Goal: Communication & Community: Ask a question

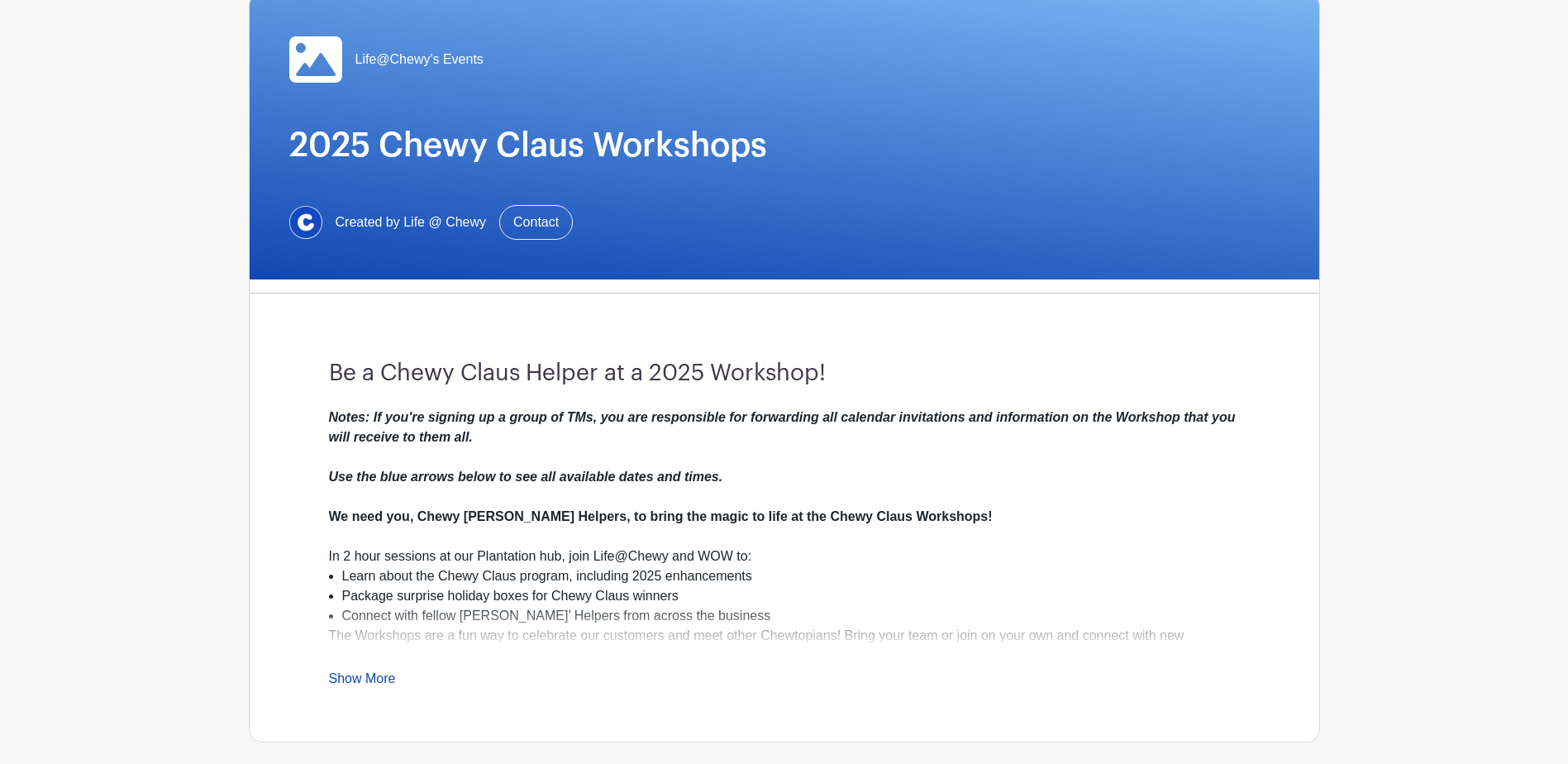
scroll to position [166, 0]
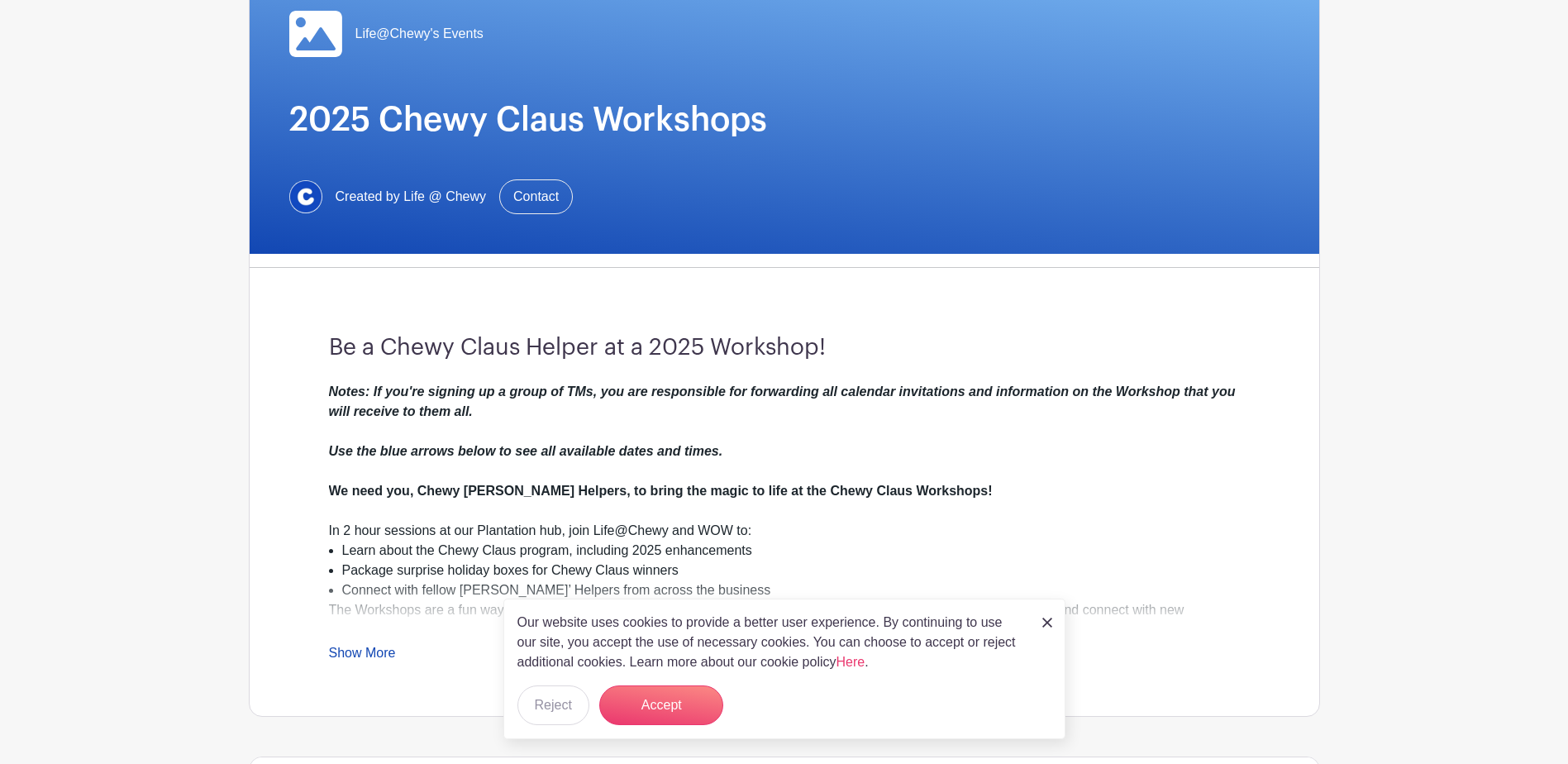
click at [1113, 436] on div "Notes: If you're signing up a group of TMs, you are responsible for forwarding …" at bounding box center [784, 452] width 911 height 139
click at [1052, 625] on img at bounding box center [1047, 623] width 10 height 10
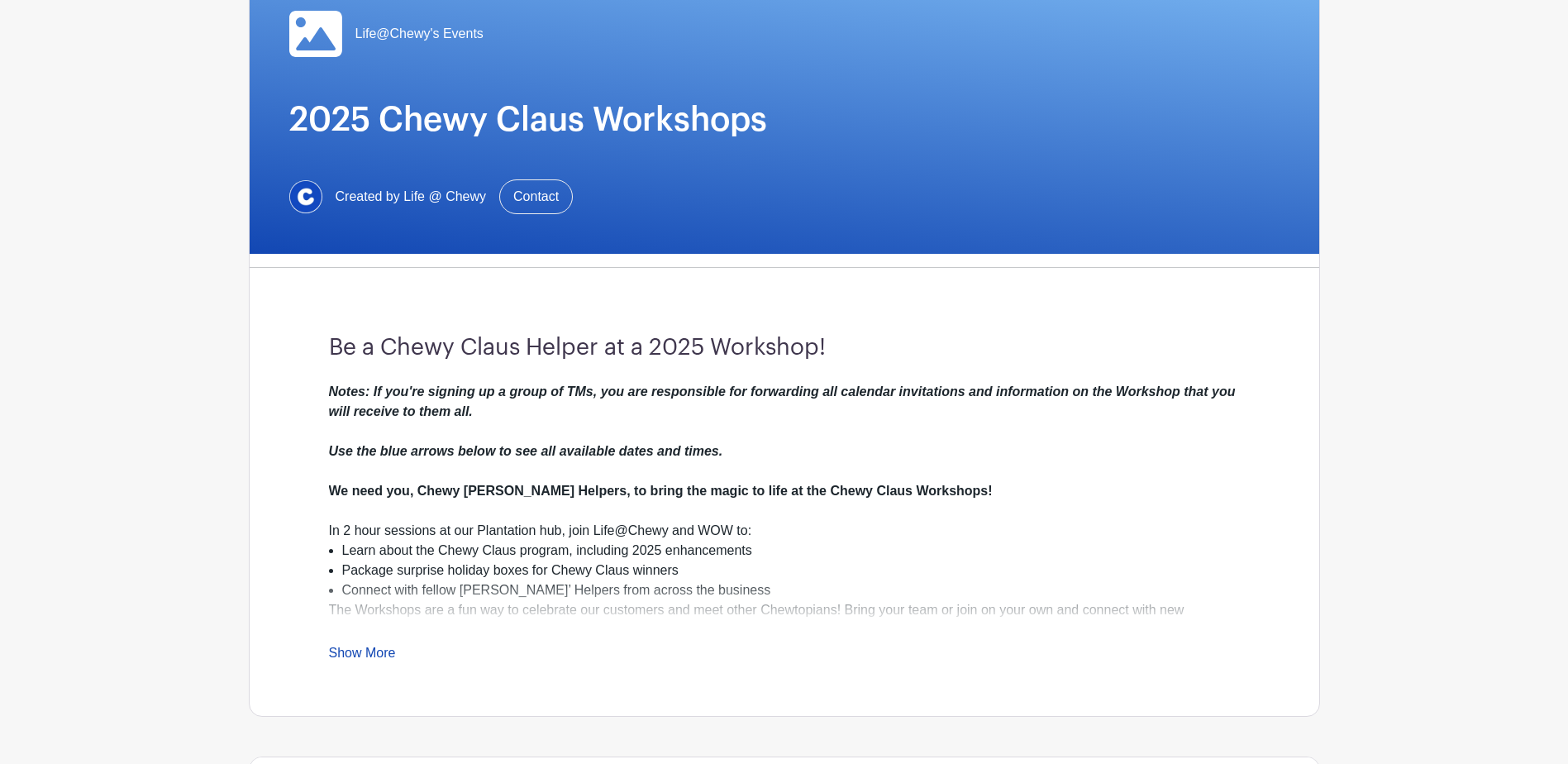
click at [367, 651] on link "Show More" at bounding box center [362, 656] width 67 height 21
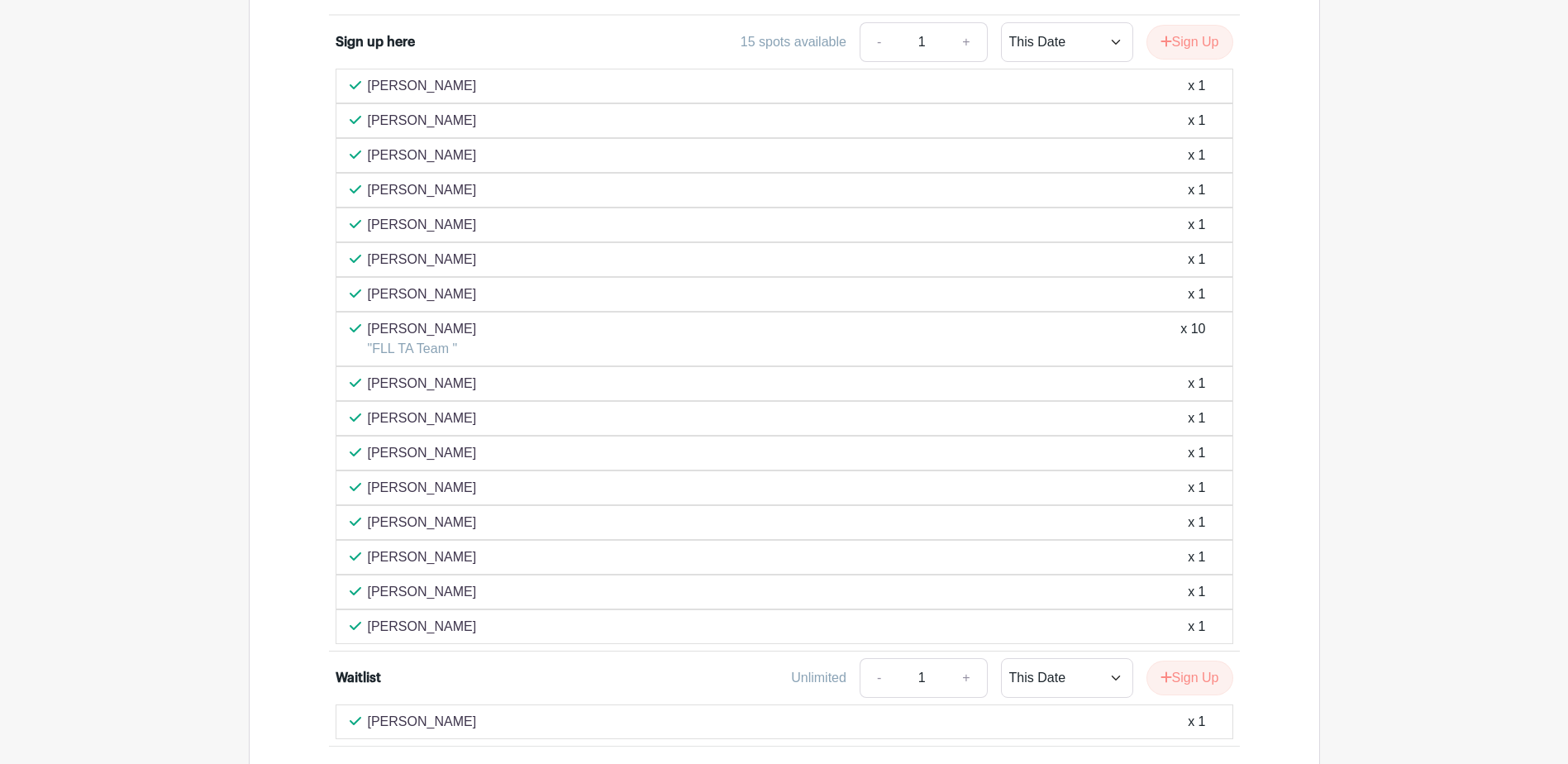
scroll to position [1460, 0]
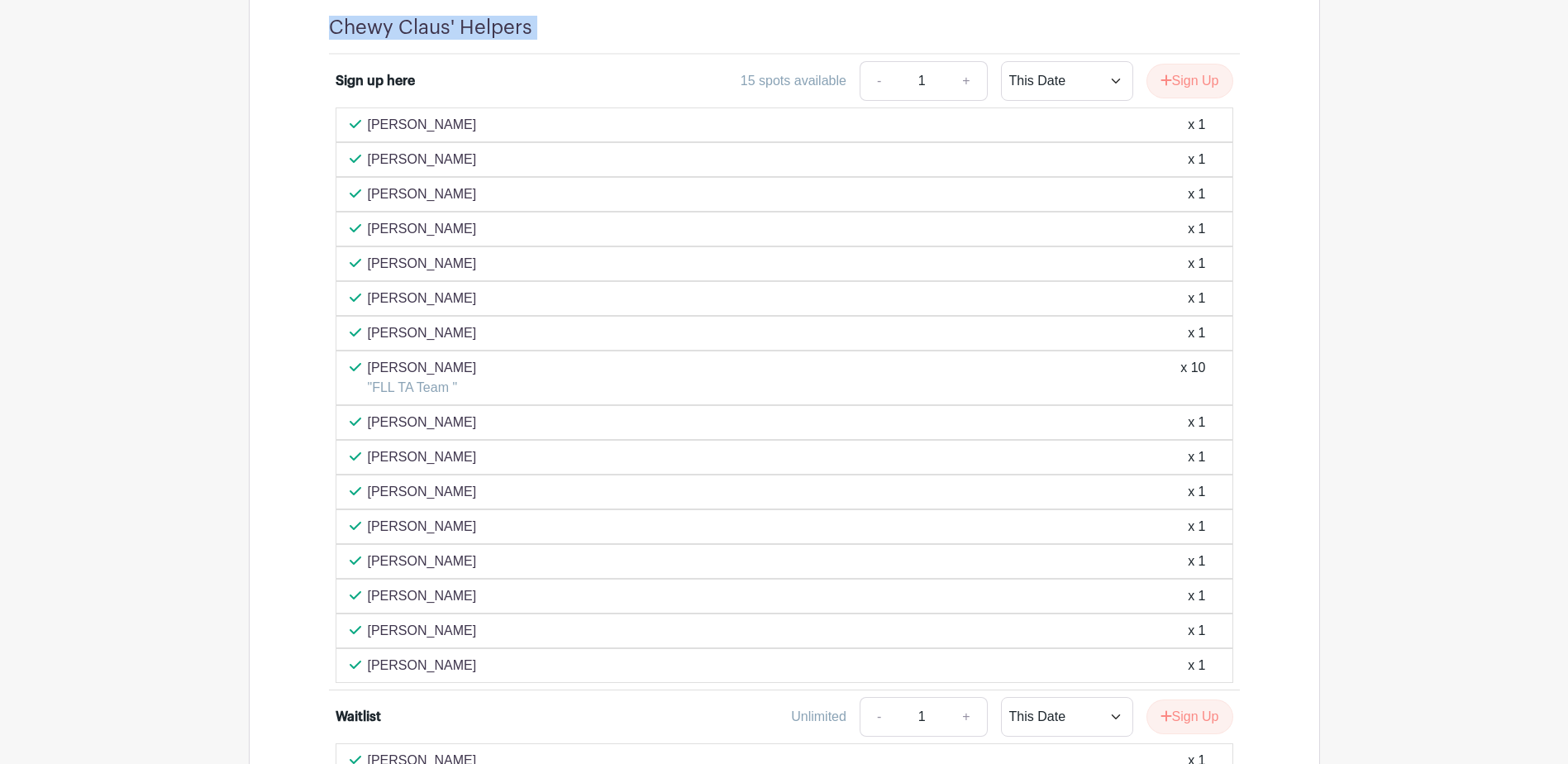
drag, startPoint x: 331, startPoint y: 34, endPoint x: 576, endPoint y: 31, distance: 245.0
click at [576, 31] on div "Chewy Claus' Helpers" at bounding box center [784, 35] width 911 height 39
drag, startPoint x: 576, startPoint y: 31, endPoint x: 467, endPoint y: 58, distance: 112.3
click at [467, 58] on li "Sign up here 15 spots available - 1 + This Date Select Dates Select Dates Sign …" at bounding box center [784, 373] width 911 height 636
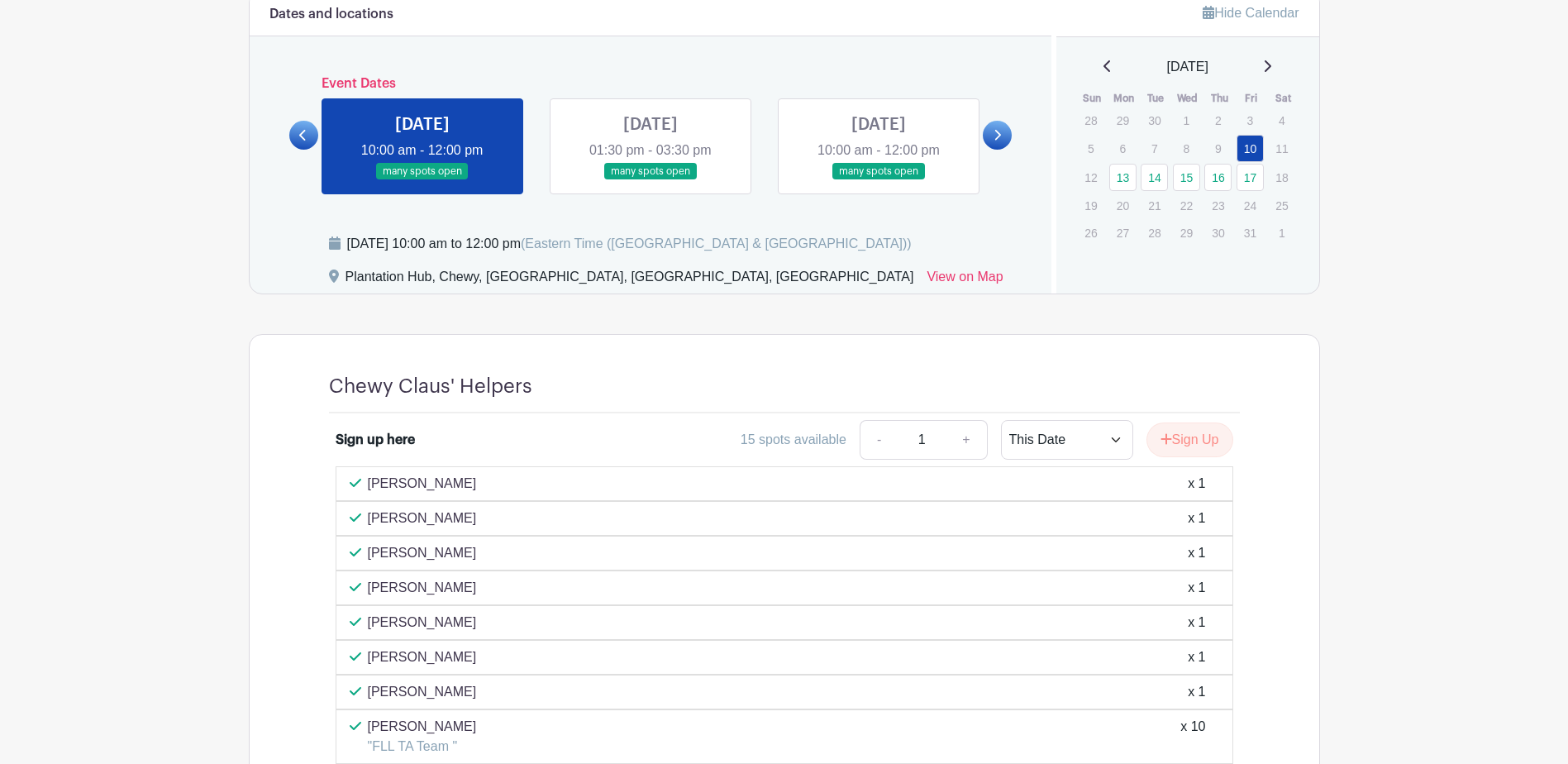
scroll to position [1130, 0]
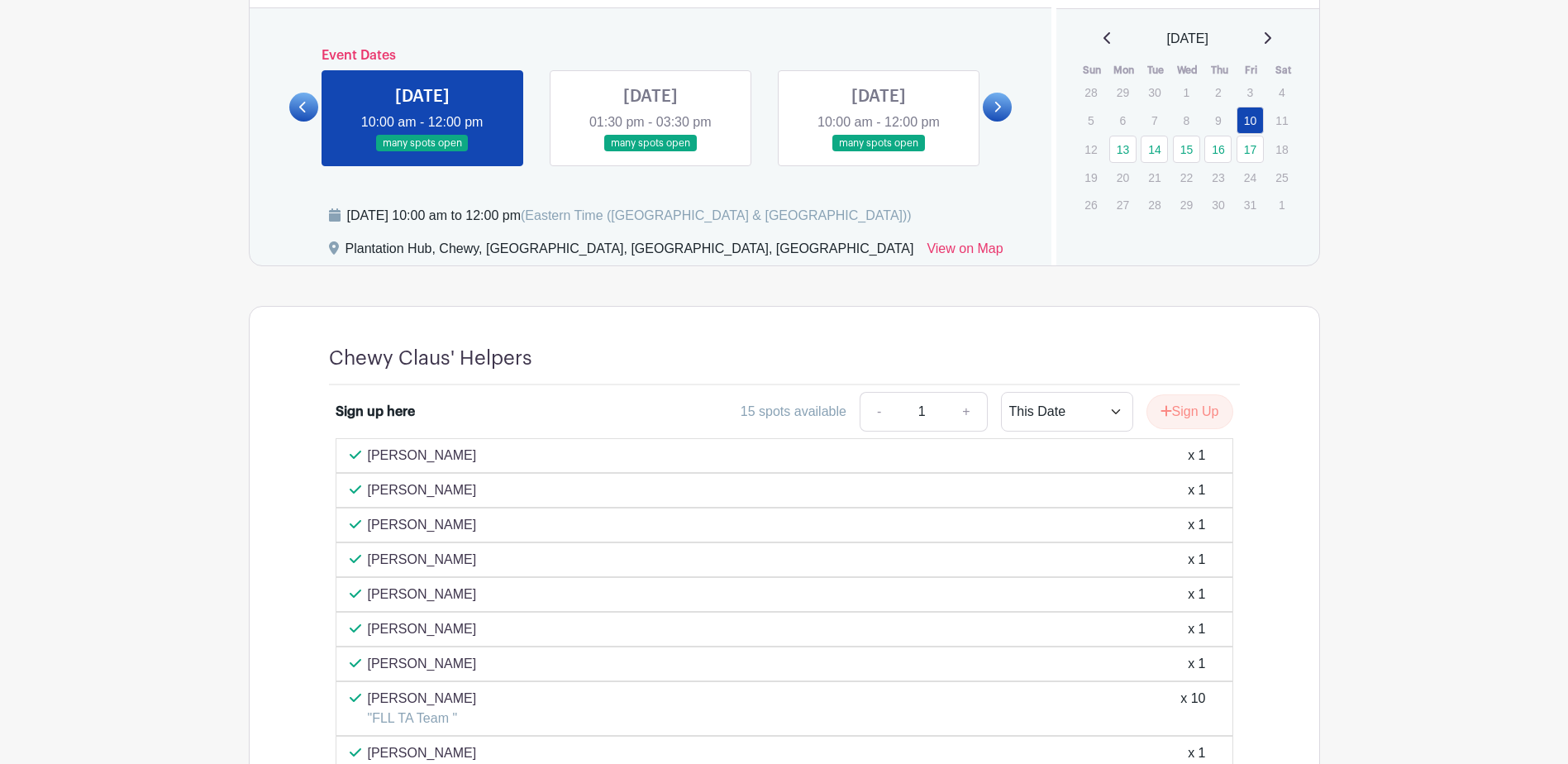
click at [651, 152] on link at bounding box center [651, 152] width 0 height 0
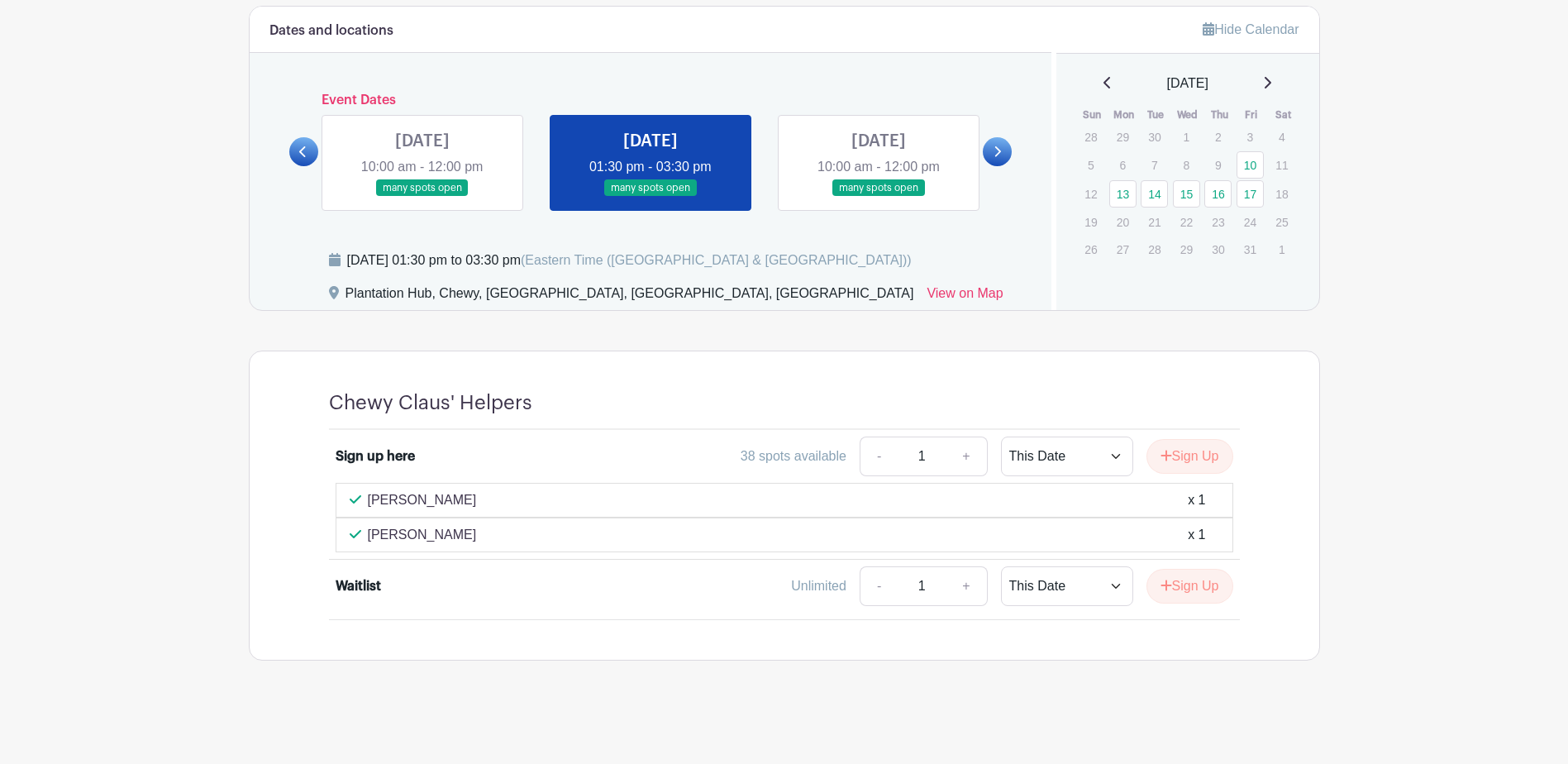
scroll to position [1085, 0]
click at [422, 197] on link at bounding box center [422, 197] width 0 height 0
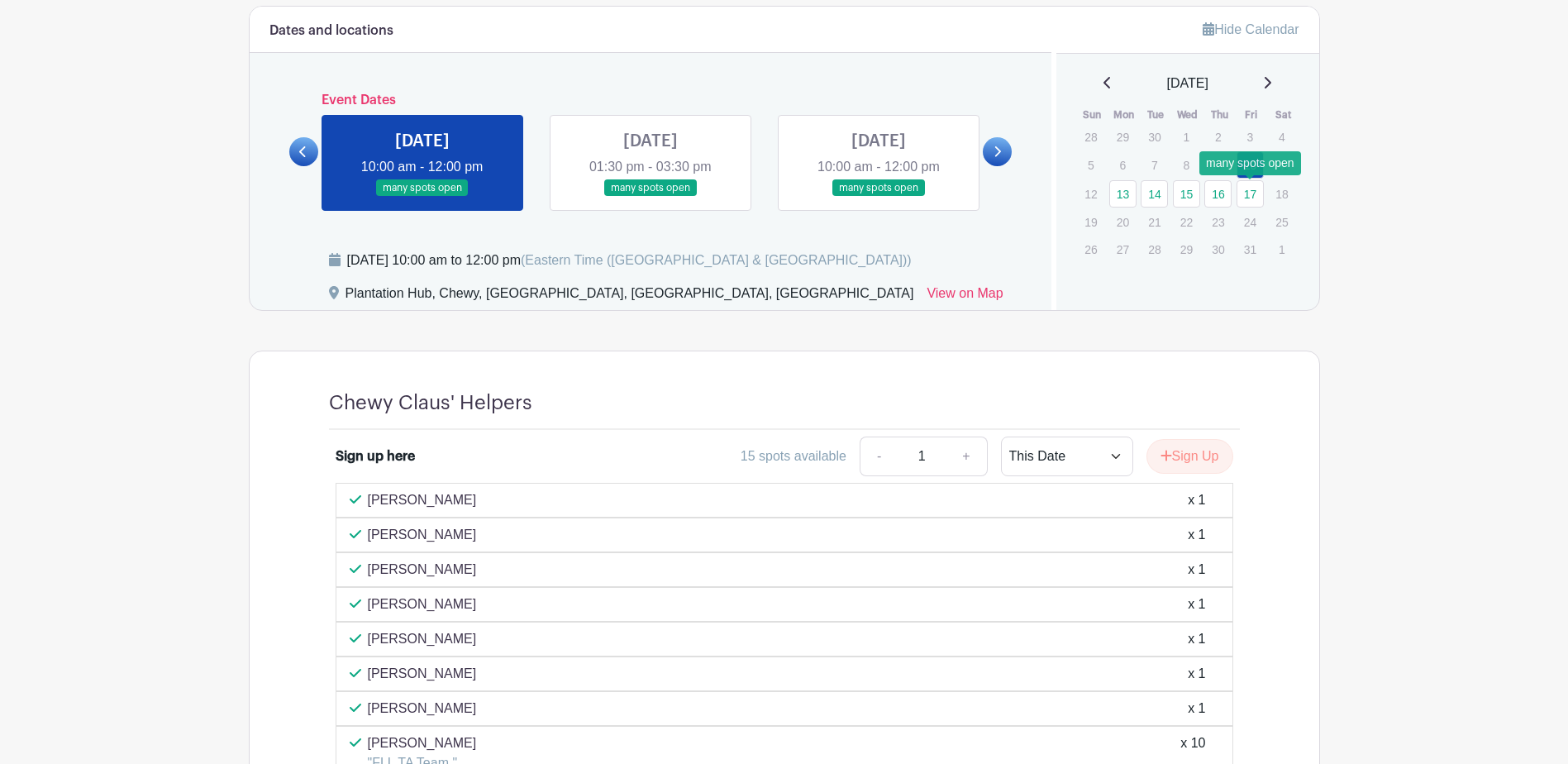
click at [1259, 199] on link "17" at bounding box center [1250, 194] width 27 height 27
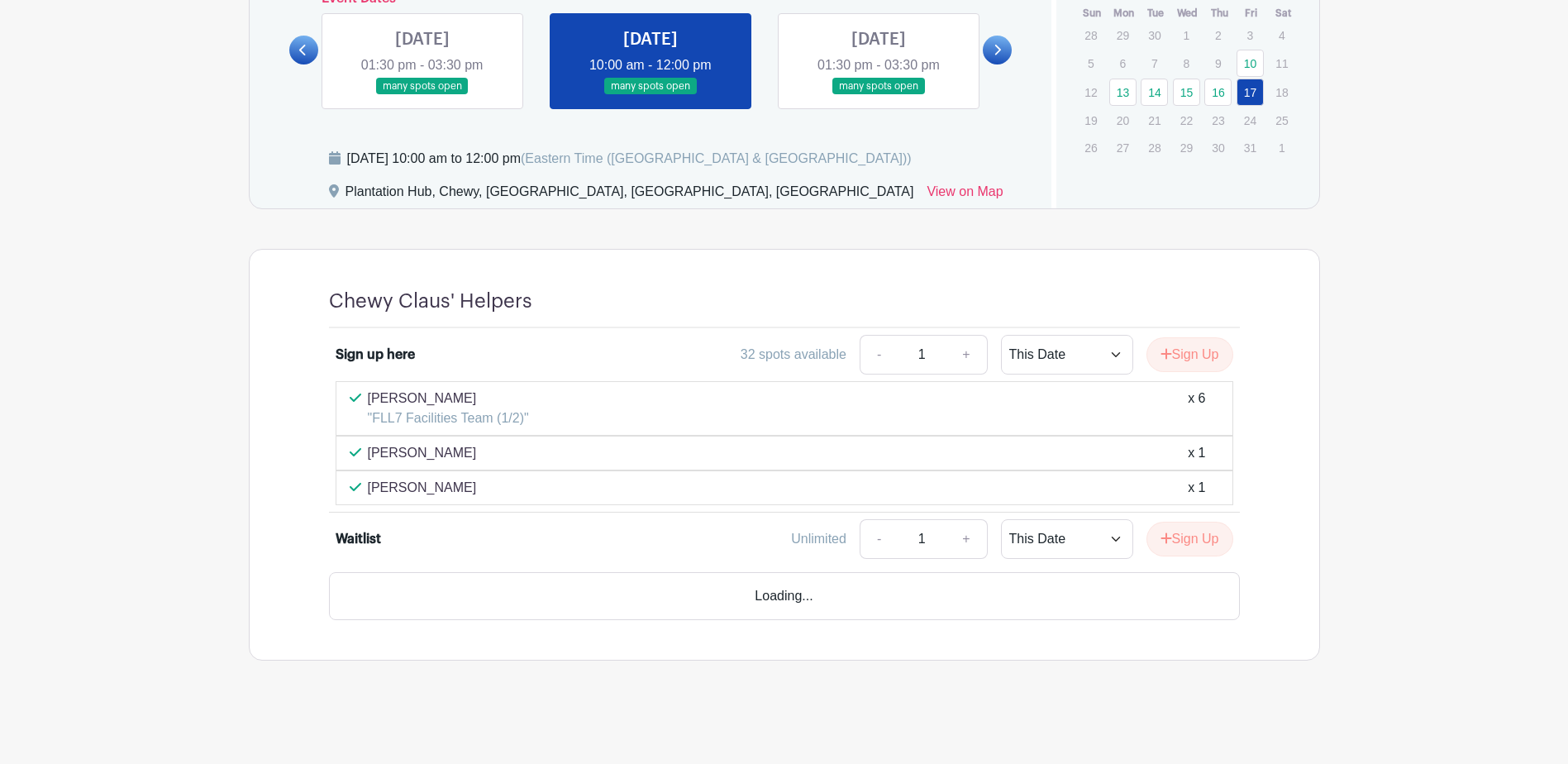
scroll to position [971, 0]
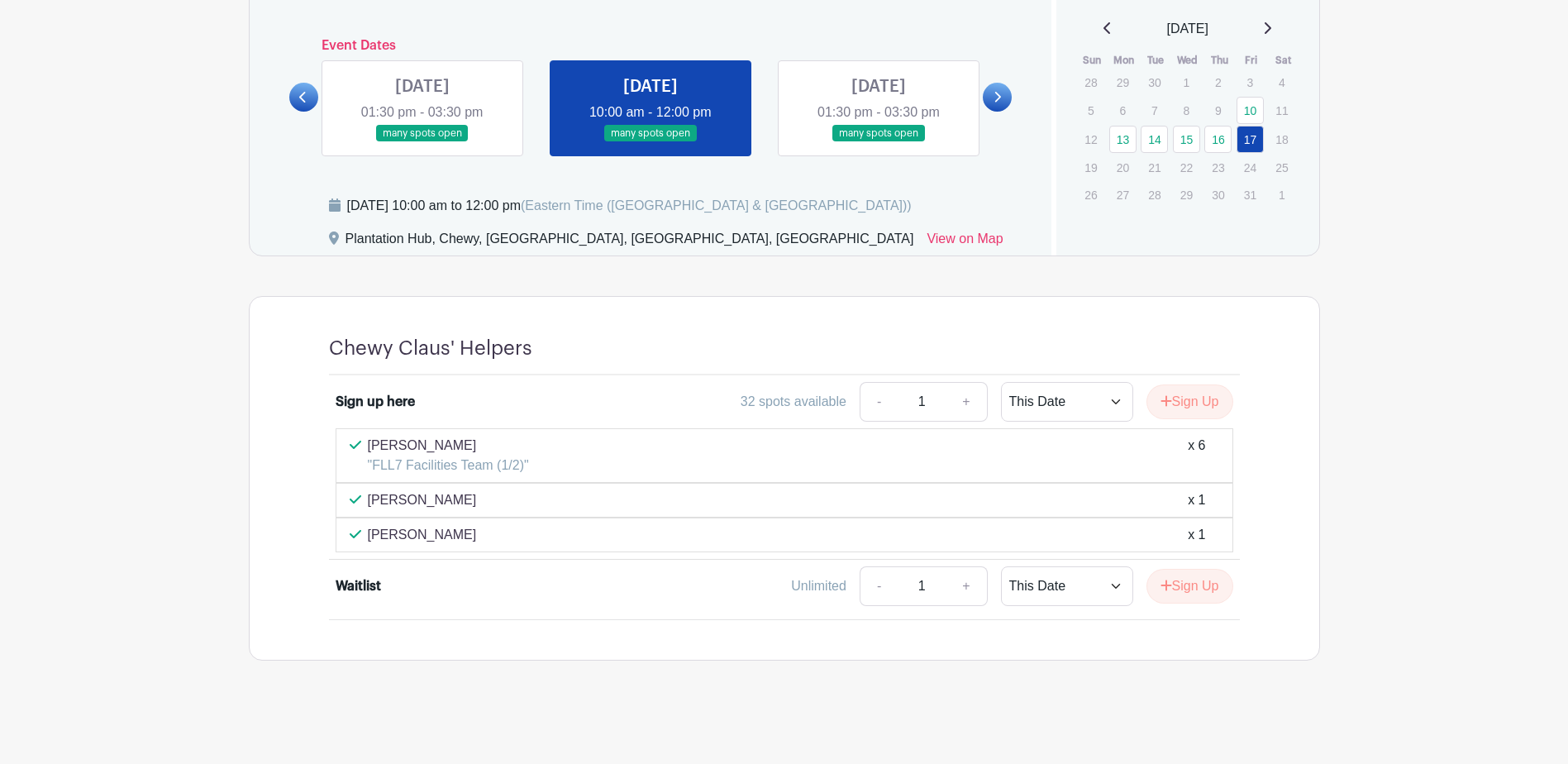
click at [879, 142] on link at bounding box center [879, 142] width 0 height 0
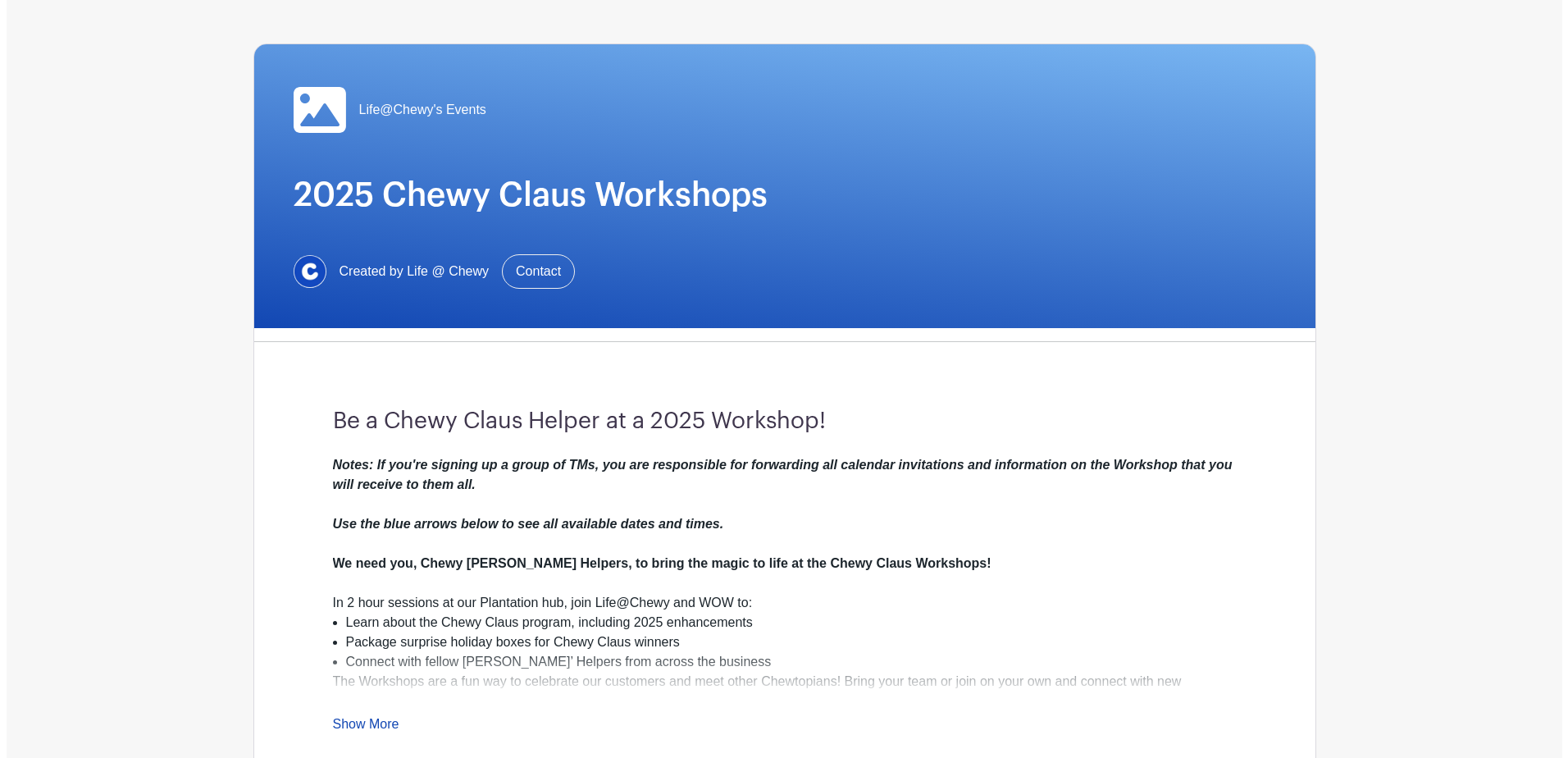
scroll to position [117, 0]
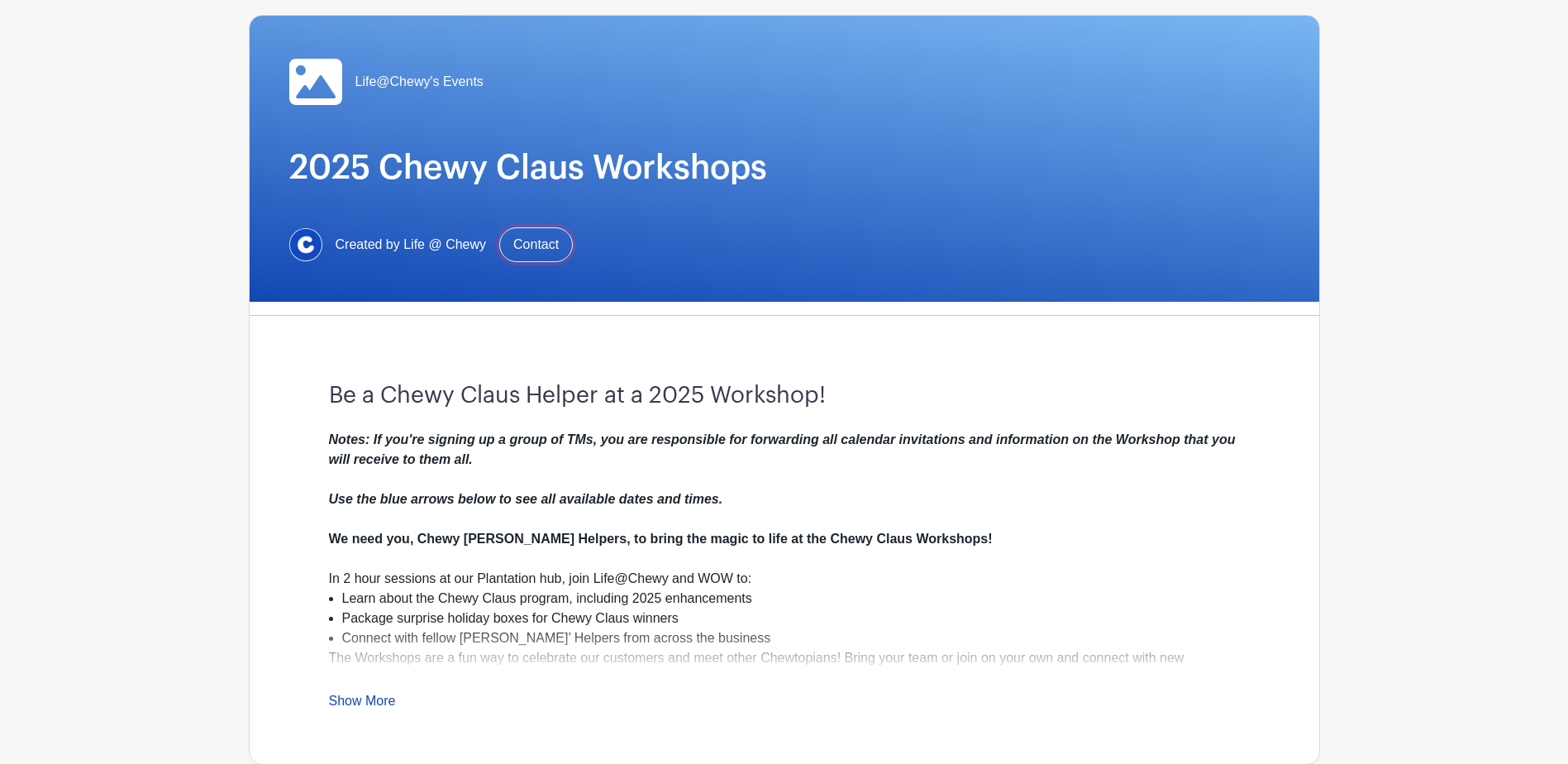
click at [550, 247] on link "Contact" at bounding box center [536, 245] width 73 height 35
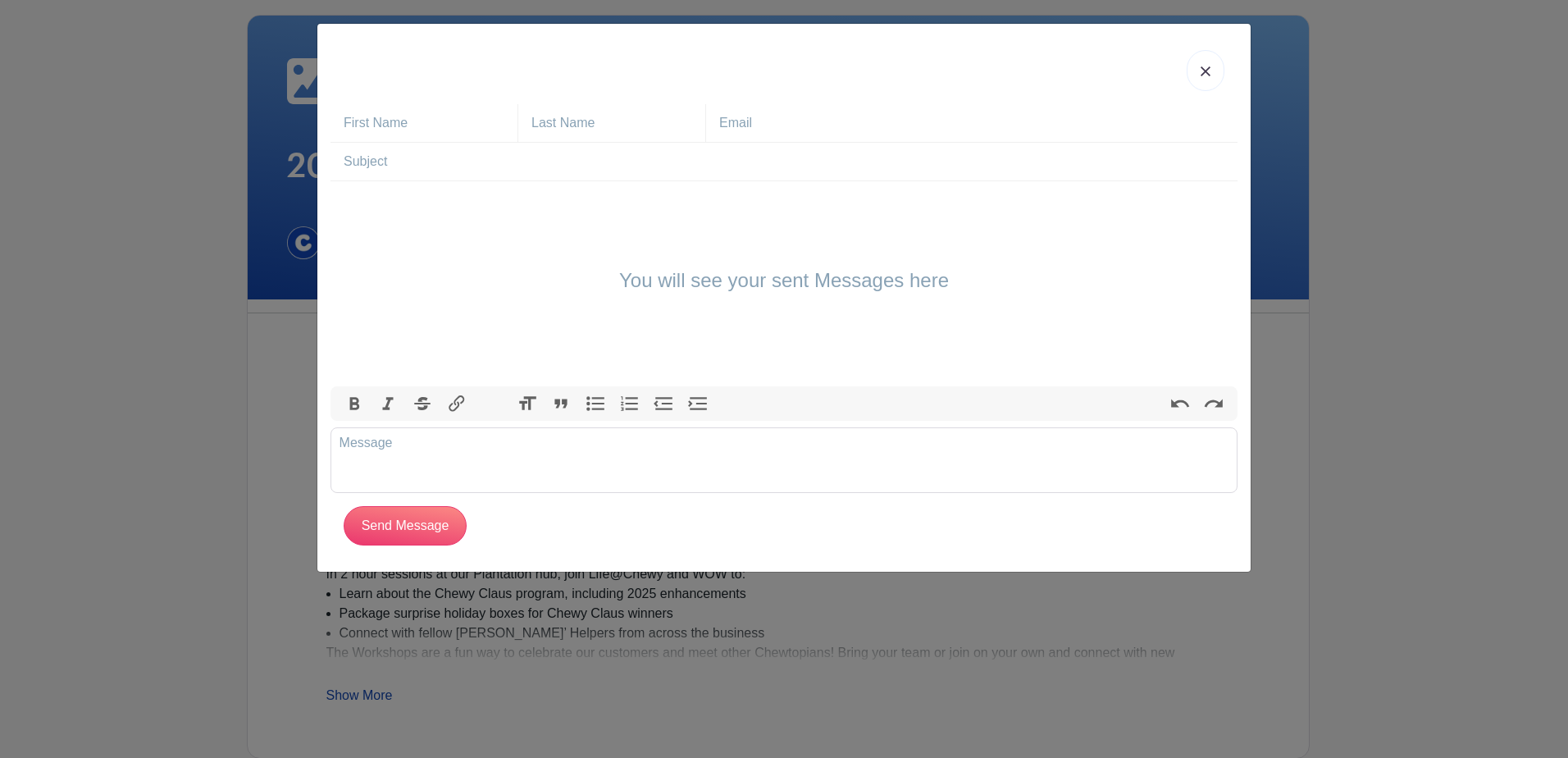
click at [374, 115] on input "text" at bounding box center [430, 123] width 174 height 37
click at [763, 460] on trix-editor at bounding box center [784, 460] width 907 height 65
click at [388, 126] on input "text" at bounding box center [430, 123] width 174 height 37
click at [402, 129] on input "text" at bounding box center [430, 123] width 174 height 37
type input "[PERSON_NAME]"
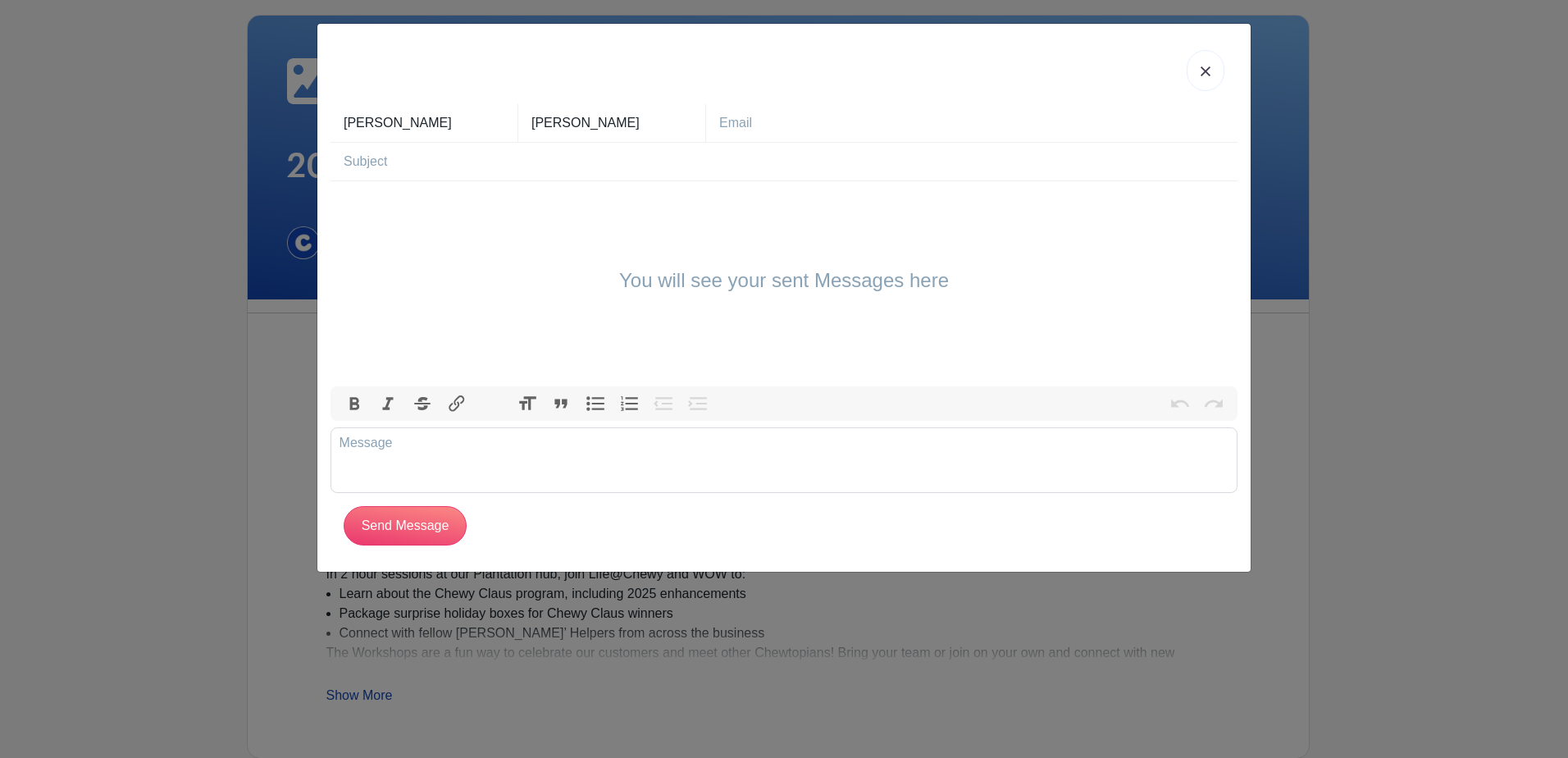
type input "[PERSON_NAME]"
type input "[EMAIL_ADDRESS][DOMAIN_NAME]"
click at [486, 162] on input "text" at bounding box center [791, 161] width 894 height 37
type input "Request to change workshop"
click at [511, 226] on div "You will see your sent Messages here" at bounding box center [784, 284] width 907 height 205
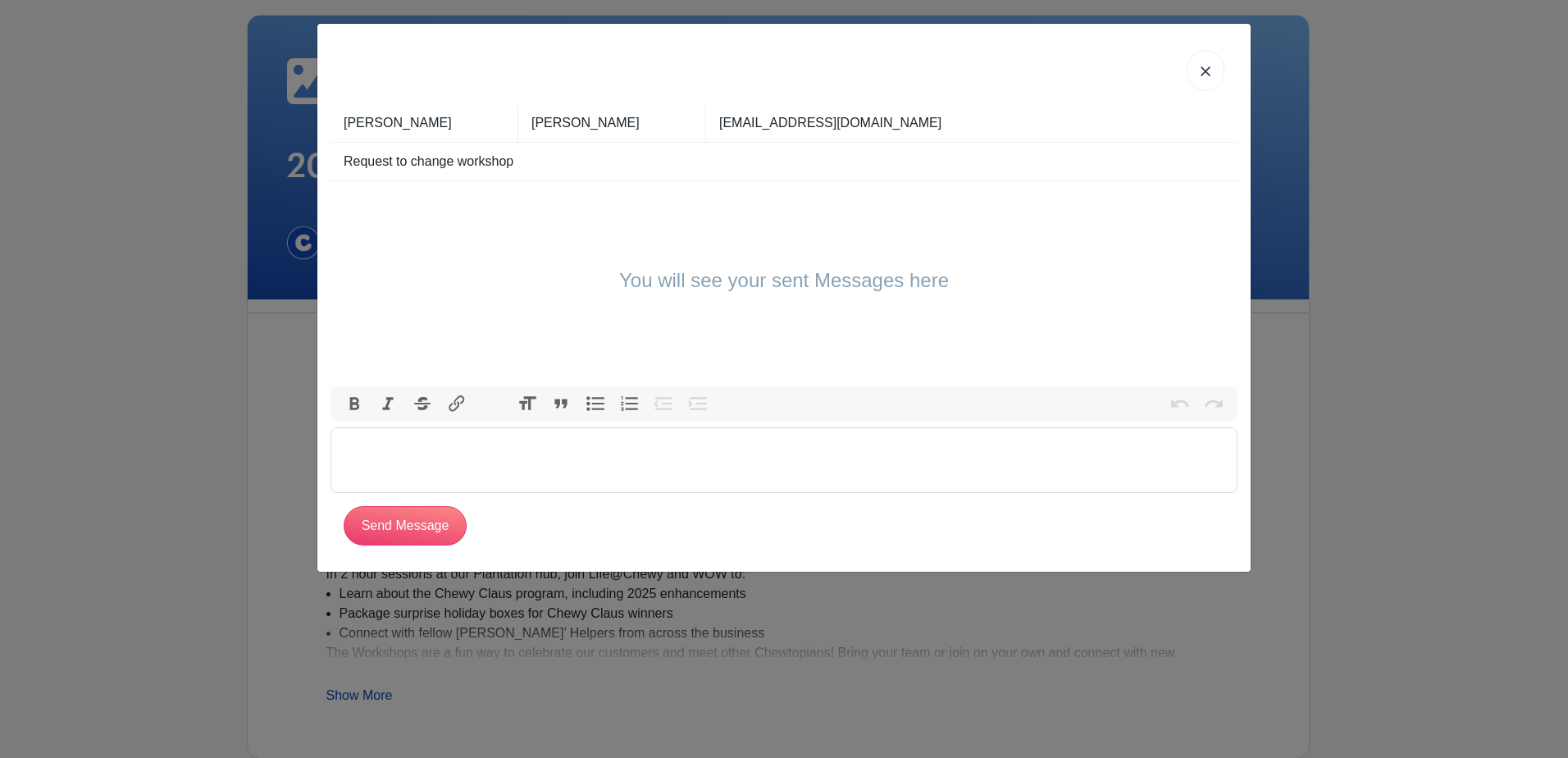
click at [490, 452] on trix-editor at bounding box center [784, 460] width 907 height 65
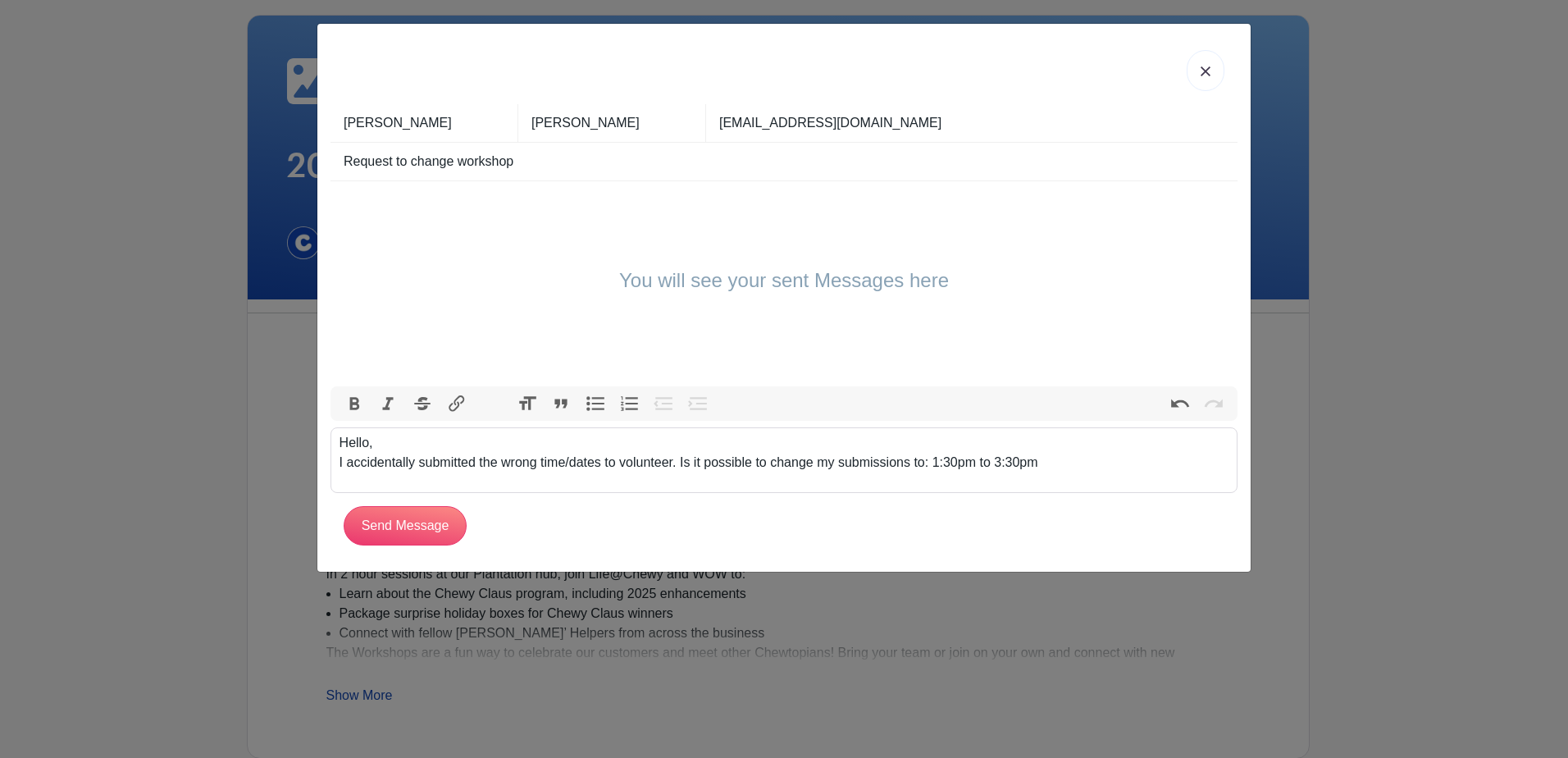
click at [997, 464] on div "Hello, I accidentally submitted the wrong time/dates to volunteer. Is it possib…" at bounding box center [785, 453] width 890 height 39
click at [1057, 470] on div "Hello, I accidentally submitted the wrong time/dates to volunteer. Is it possib…" at bounding box center [785, 453] width 890 height 39
click at [1091, 487] on trix-editor "Hello, I accidentally submitted the wrong time/dates to volunteer. Is it possib…" at bounding box center [784, 460] width 907 height 65
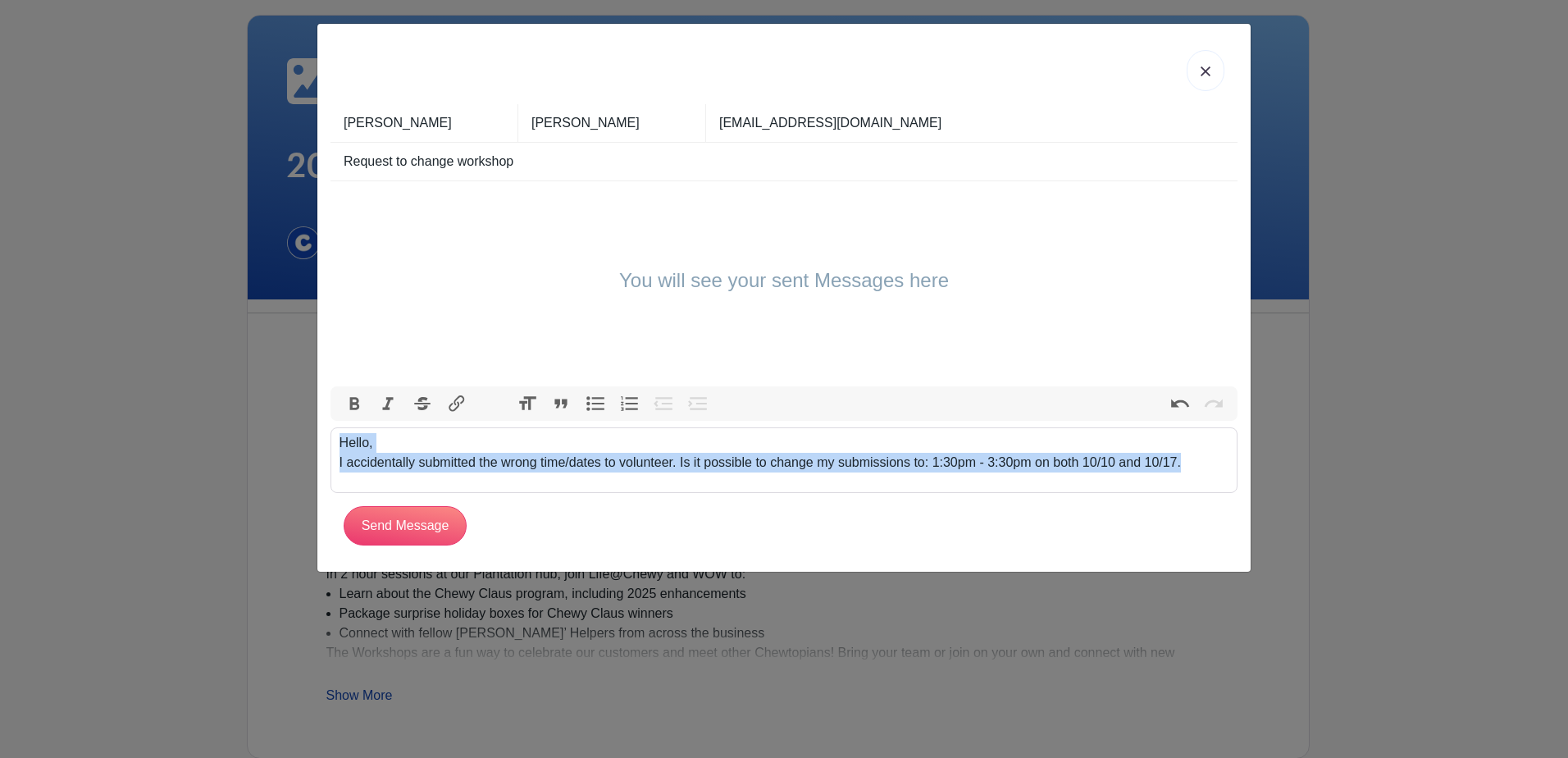
copy div "Hello, I accidentally submitted the wrong time/dates to volunteer. Is it possib…"
click at [427, 450] on div "Hello, I accidentally submitted the wrong time/dates to volunteer. Is it possib…" at bounding box center [785, 453] width 890 height 39
drag, startPoint x: 1185, startPoint y: 463, endPoint x: 258, endPoint y: 464, distance: 927.0
click at [258, 464] on div "[PERSON_NAME][GEOGRAPHIC_DATA] [EMAIL_ADDRESS][DOMAIN_NAME] Request to change w…" at bounding box center [784, 379] width 1568 height 758
paste trix-editor "<div>Hello,<br>&nbsp;</div><div>I realized I accidentally submitted the wrong t…"
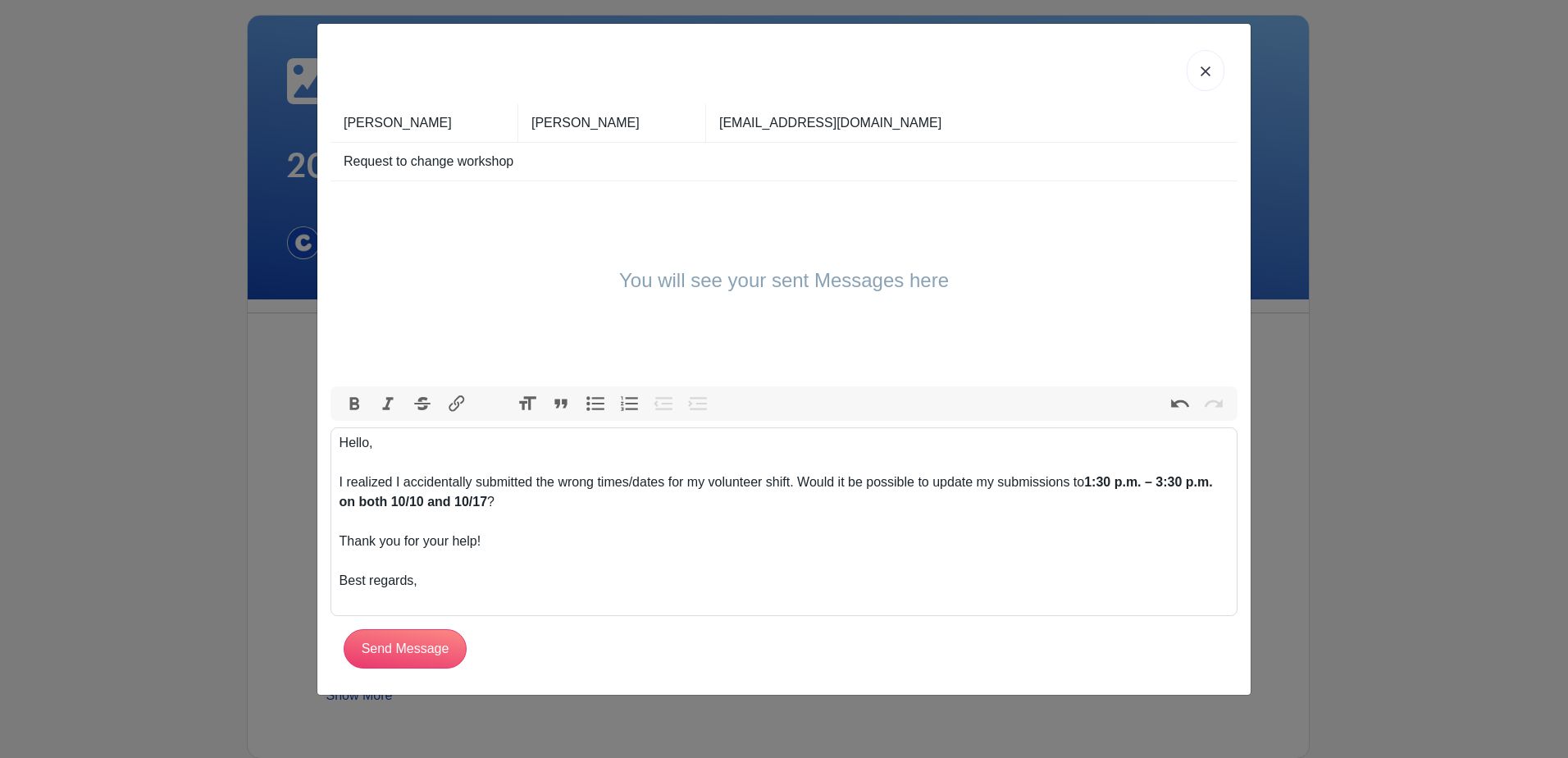
drag, startPoint x: 432, startPoint y: 586, endPoint x: 304, endPoint y: 575, distance: 128.5
click at [304, 575] on div "[PERSON_NAME][GEOGRAPHIC_DATA] [EMAIL_ADDRESS][DOMAIN_NAME] Request to change w…" at bounding box center [784, 379] width 1568 height 758
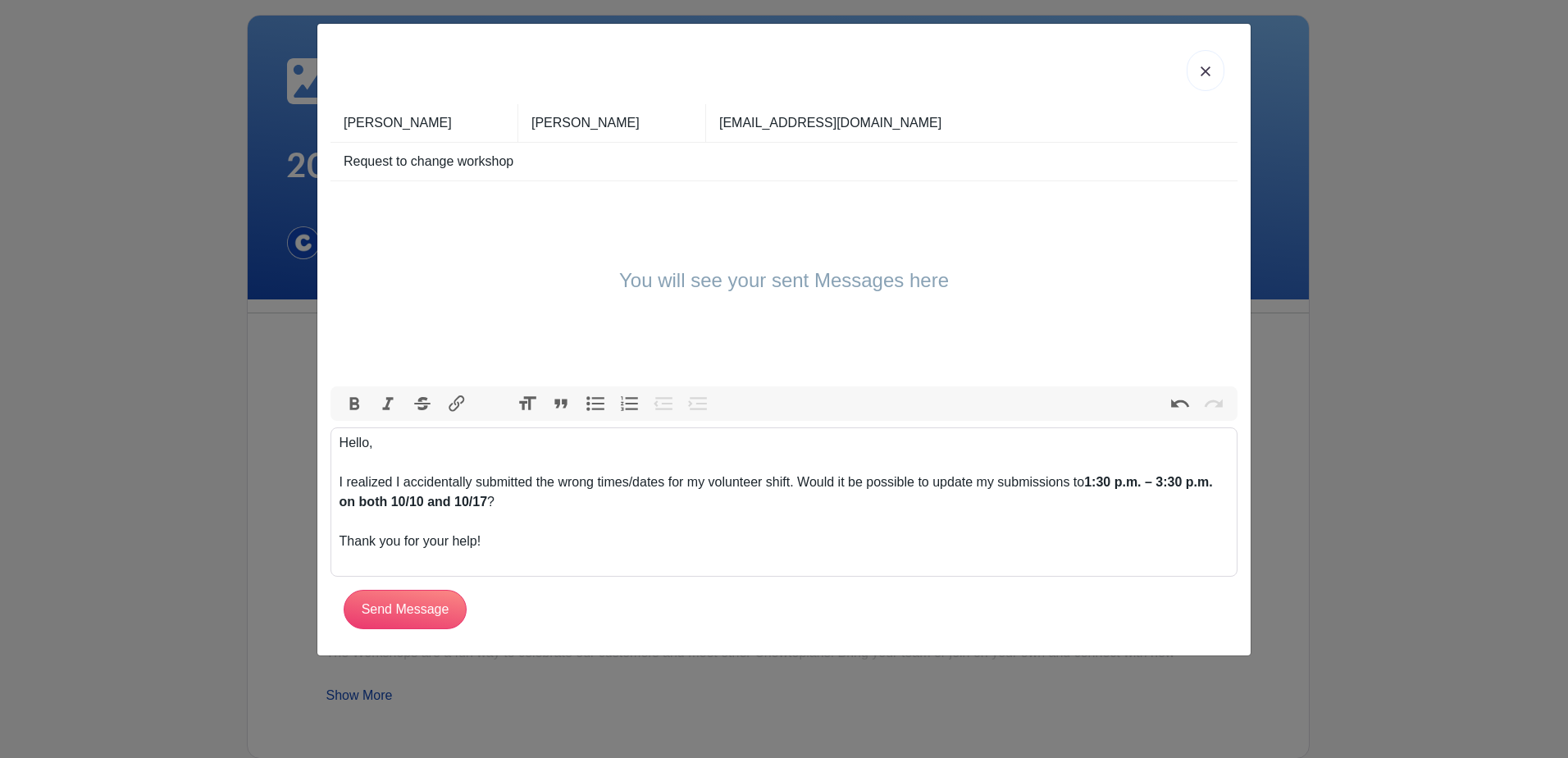
click at [430, 561] on div at bounding box center [785, 561] width 890 height 20
type trix-editor "<div>Hello,<br>&nbsp;</div><div>I realized I accidentally submitted the wrong t…"
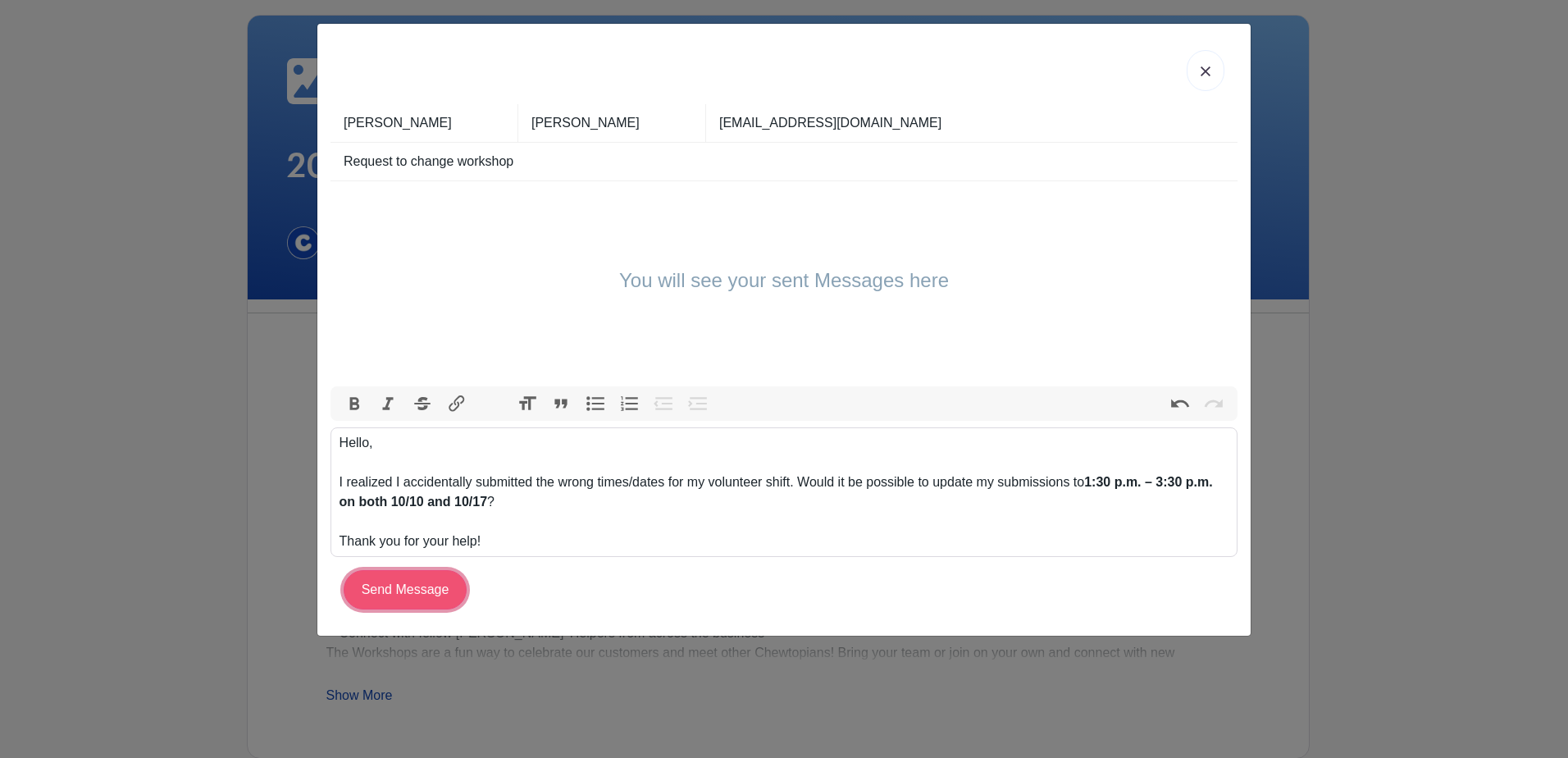
click at [427, 588] on input "Send Message" at bounding box center [405, 590] width 123 height 39
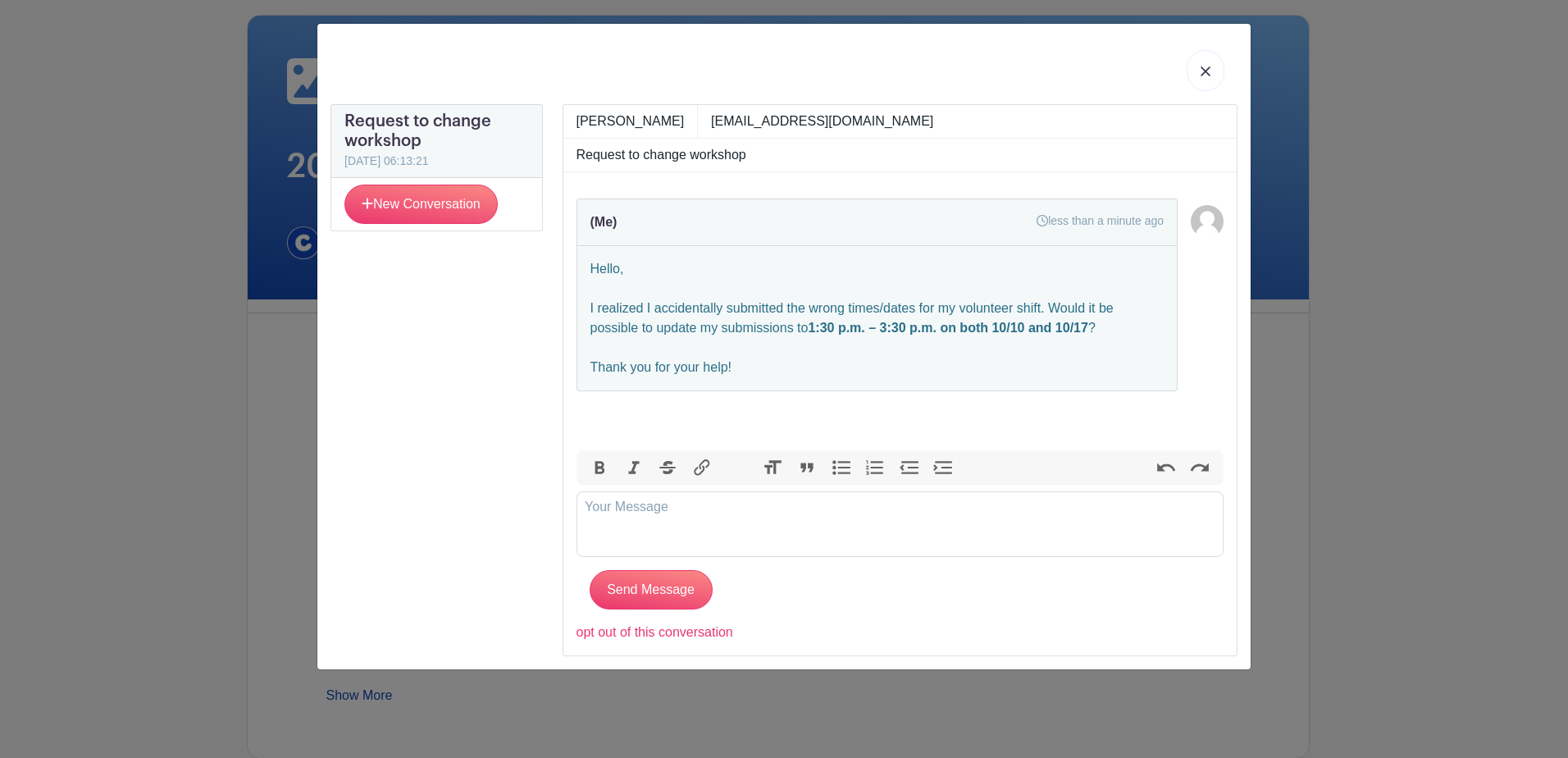
click at [1203, 220] on img at bounding box center [1207, 221] width 33 height 33
click at [1214, 82] on link at bounding box center [1206, 71] width 37 height 41
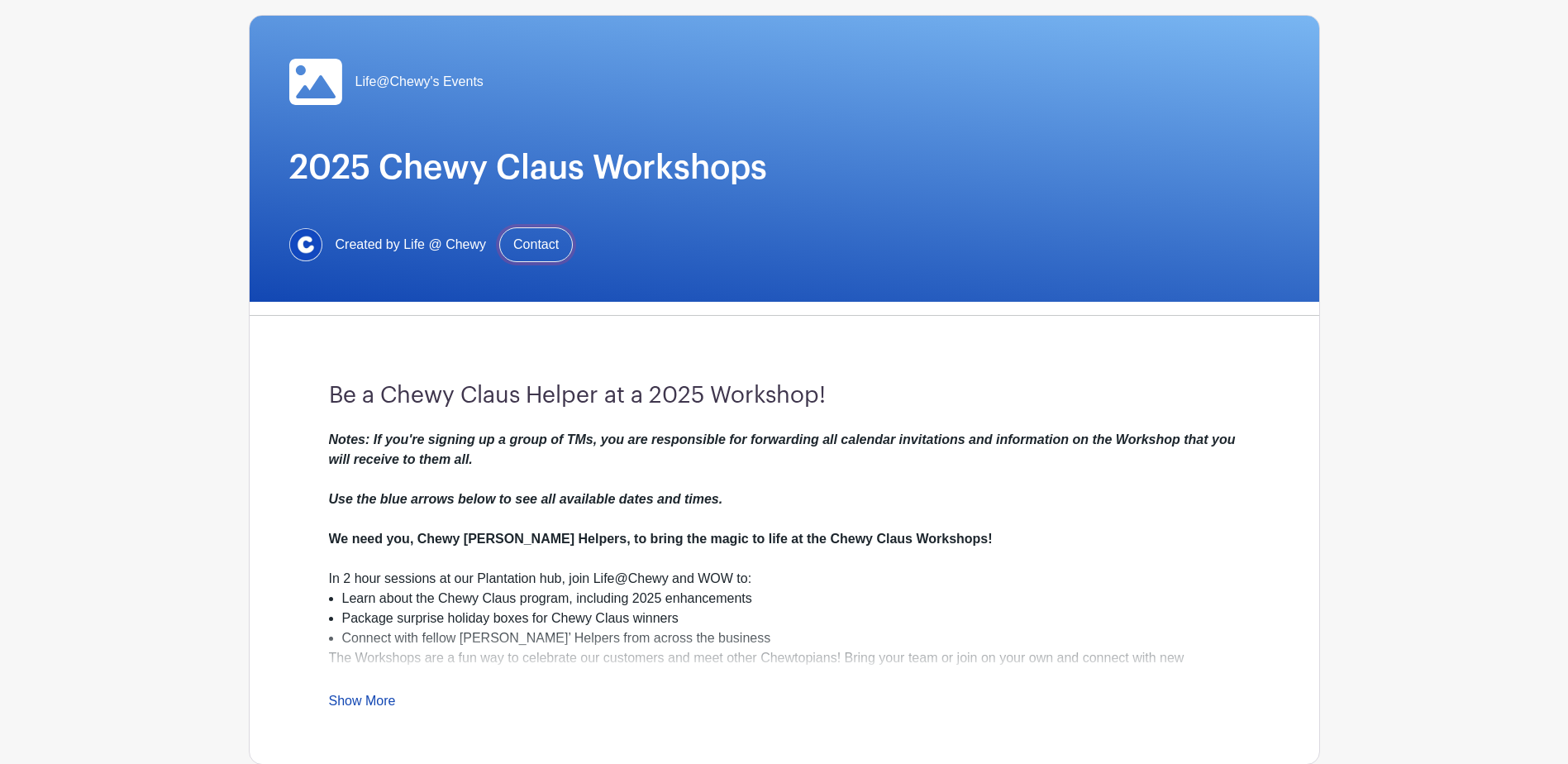
click at [527, 240] on link "Contact" at bounding box center [536, 245] width 73 height 35
